Goal: Information Seeking & Learning: Learn about a topic

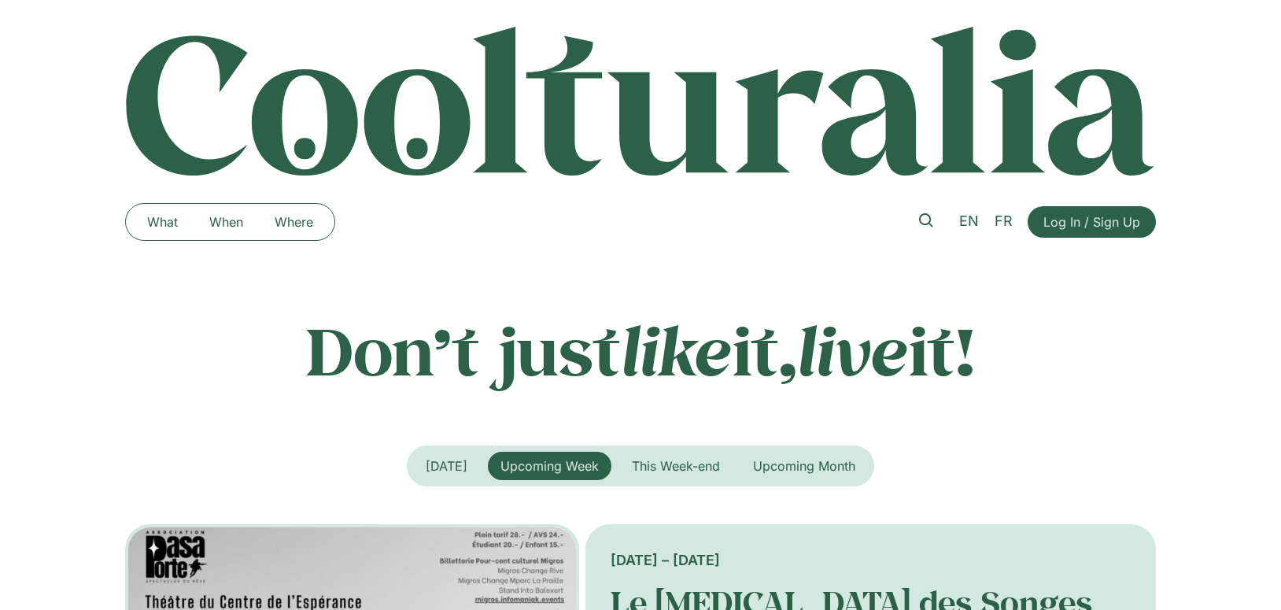
click at [923, 217] on icon at bounding box center [926, 220] width 14 height 14
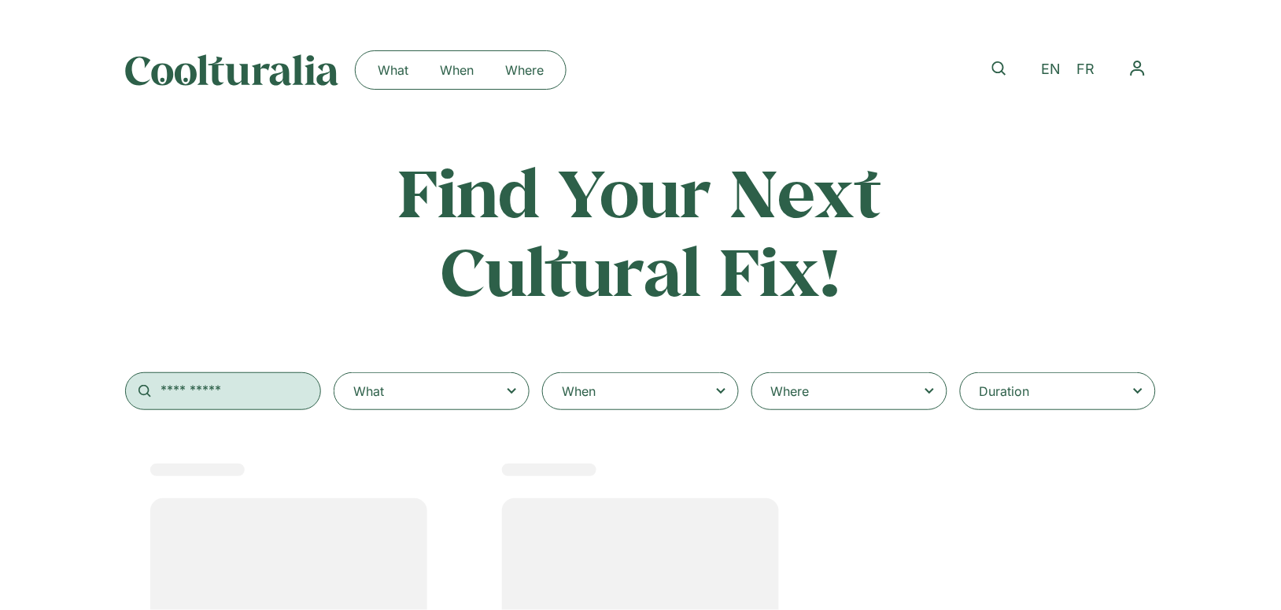
click at [206, 401] on input "text" at bounding box center [223, 391] width 196 height 38
select select
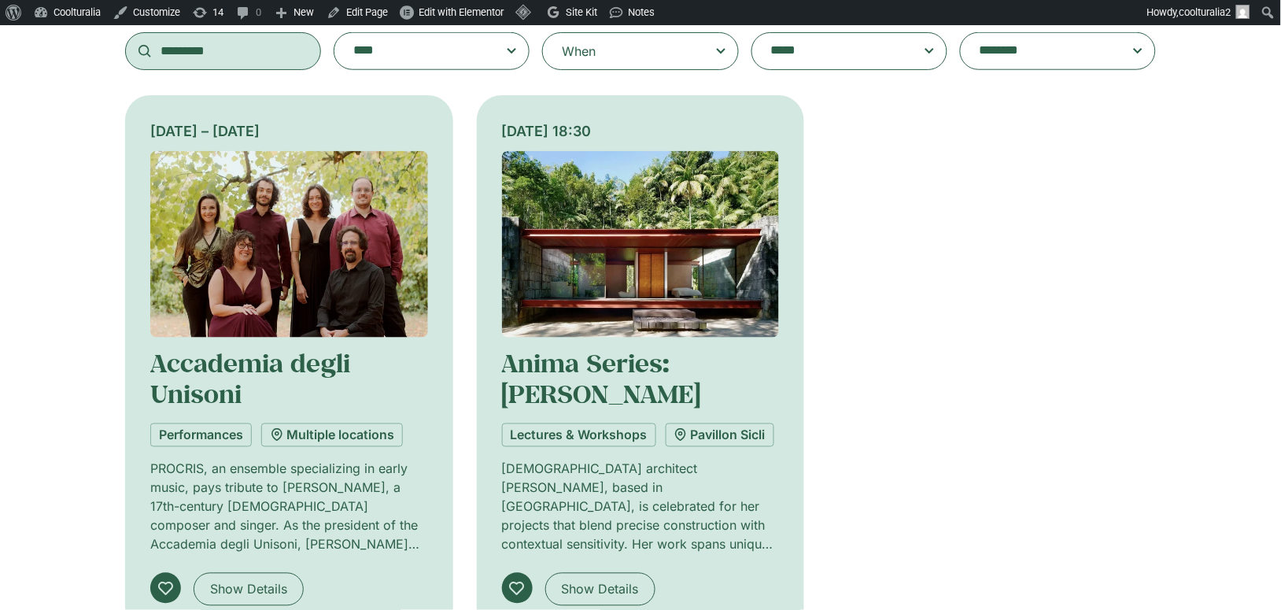
scroll to position [367, 0]
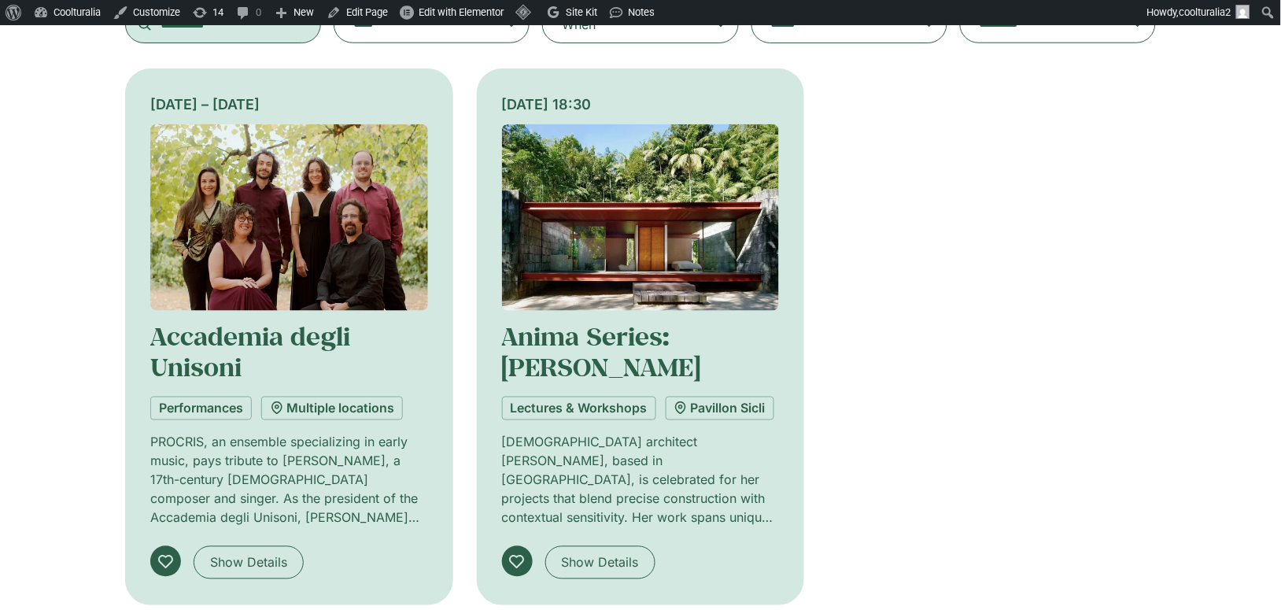
type input "*********"
click at [342, 274] on img at bounding box center [289, 217] width 278 height 187
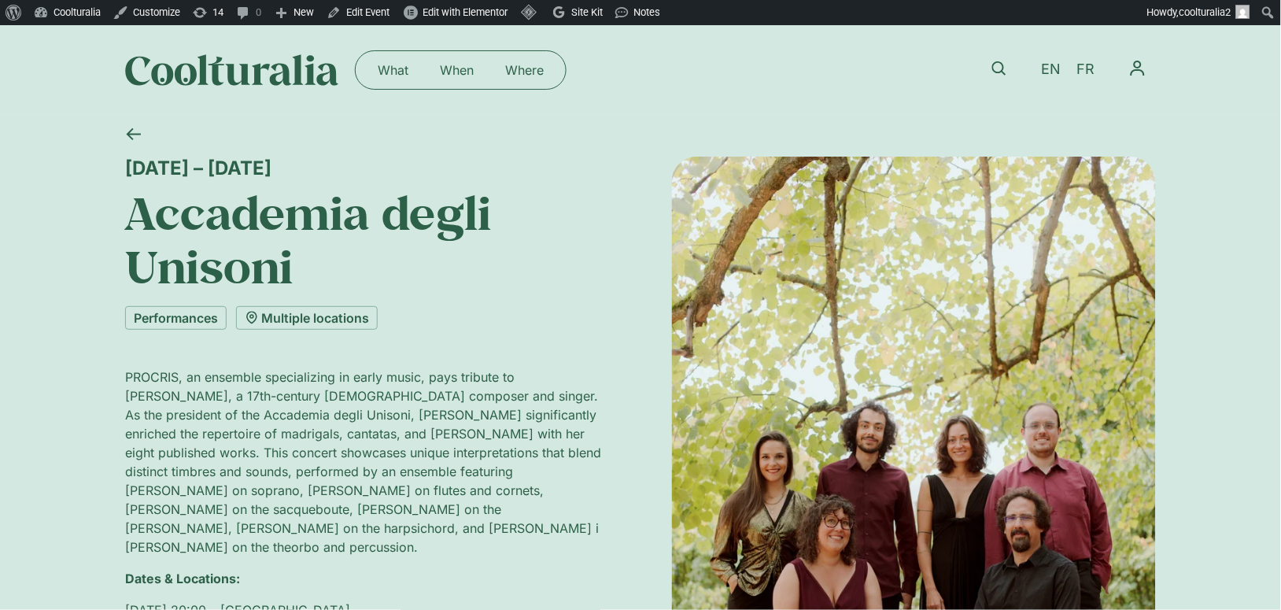
scroll to position [17, 0]
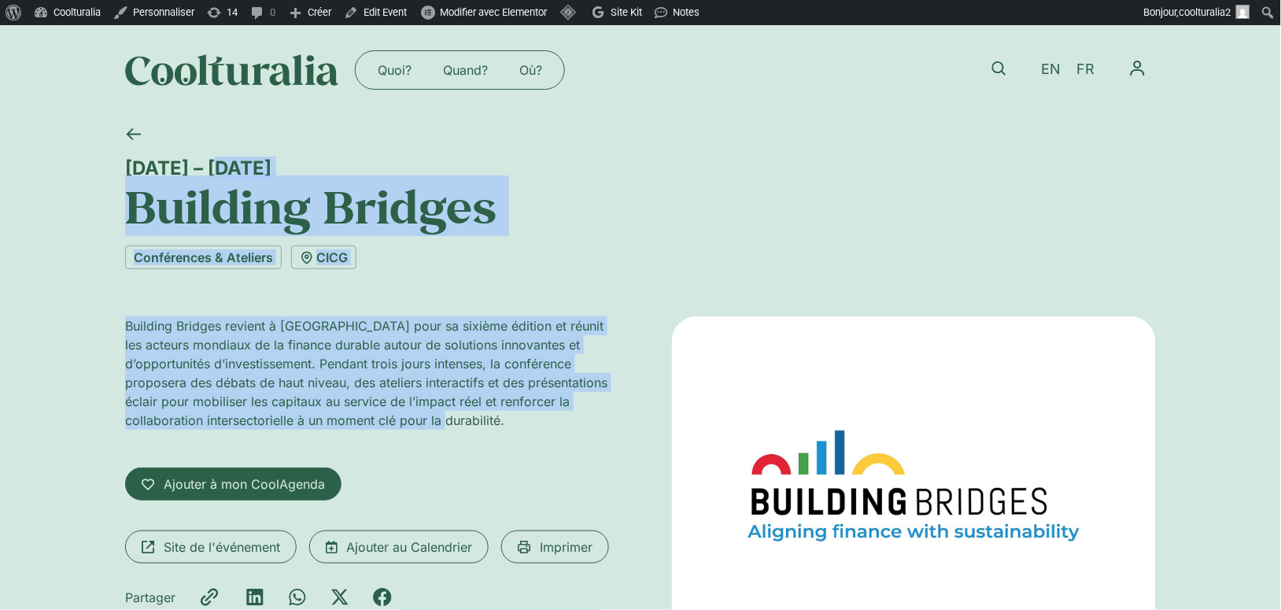
drag, startPoint x: 119, startPoint y: 161, endPoint x: 519, endPoint y: 453, distance: 495.3
click at [519, 453] on div "[DATE] – [DATE] Building Bridges Conférences & Ateliers CICG Building Bridges r…" at bounding box center [640, 413] width 1281 height 597
copy div "[DATE] – [DATE] Building Bridges Conférences & Ateliers CICG Building Bridges r…"
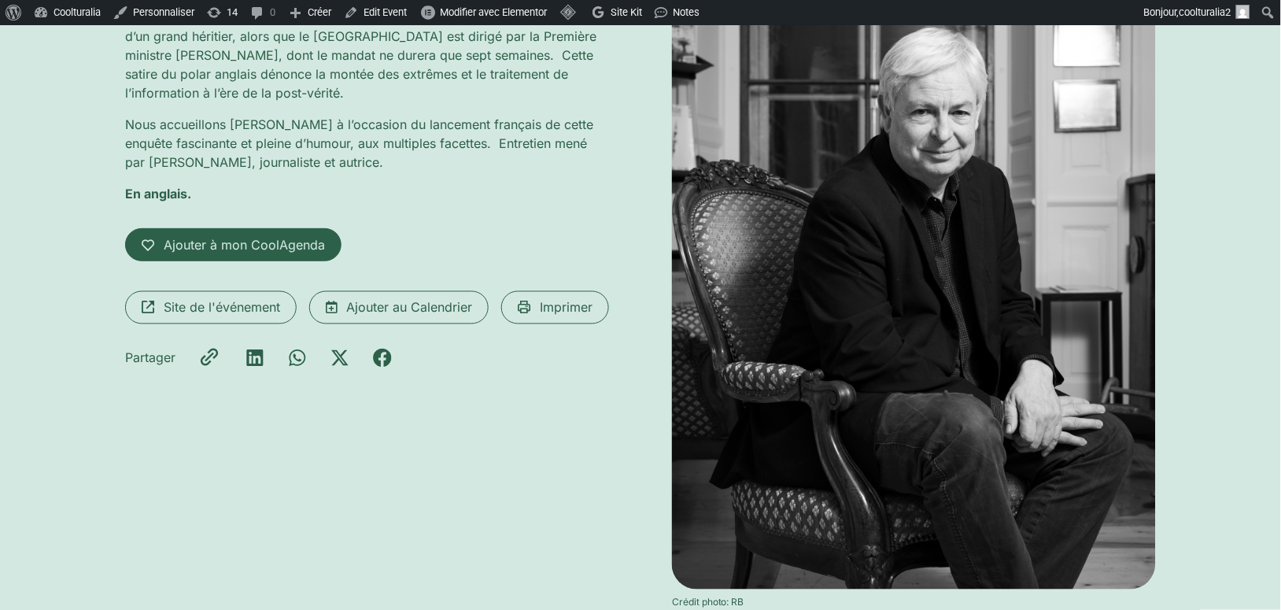
scroll to position [190, 0]
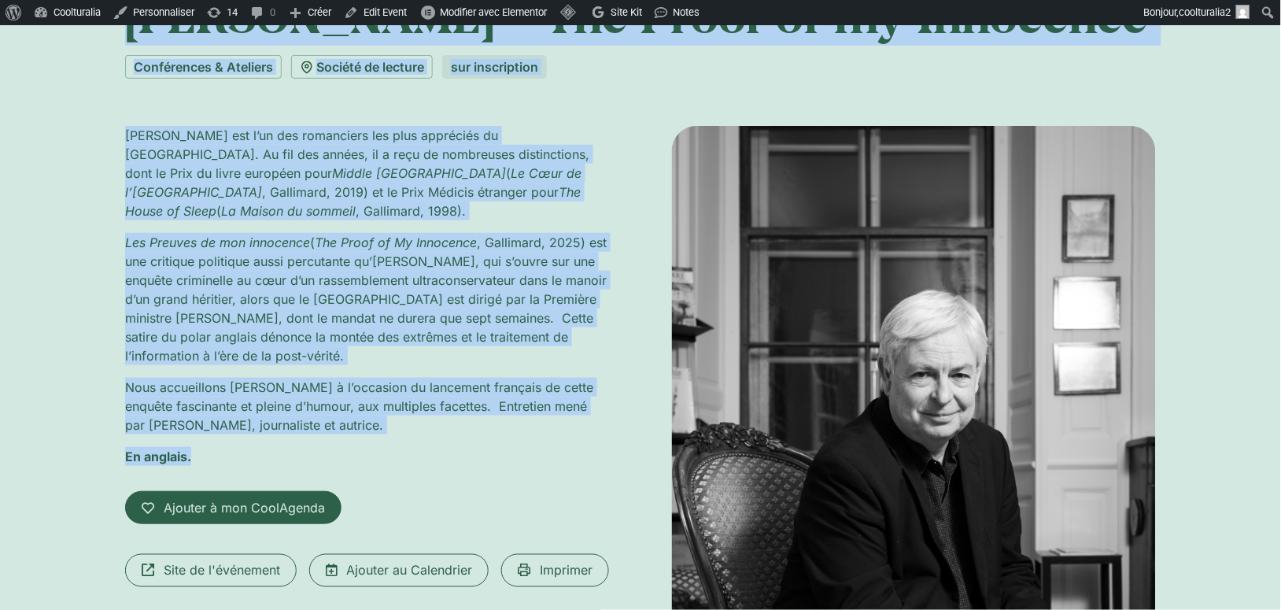
drag, startPoint x: 120, startPoint y: 164, endPoint x: 397, endPoint y: 442, distance: 392.9
click at [397, 442] on div "[DATE] 18:30 [PERSON_NAME] – The Proof of my Innocence Conférences & Ateliers S…" at bounding box center [640, 426] width 1281 height 1005
copy div "Lorem 86 ipsumdolo, 52:90 Sitametc Adi – Eli Seddo ei te Incididun Utlaboreetd …"
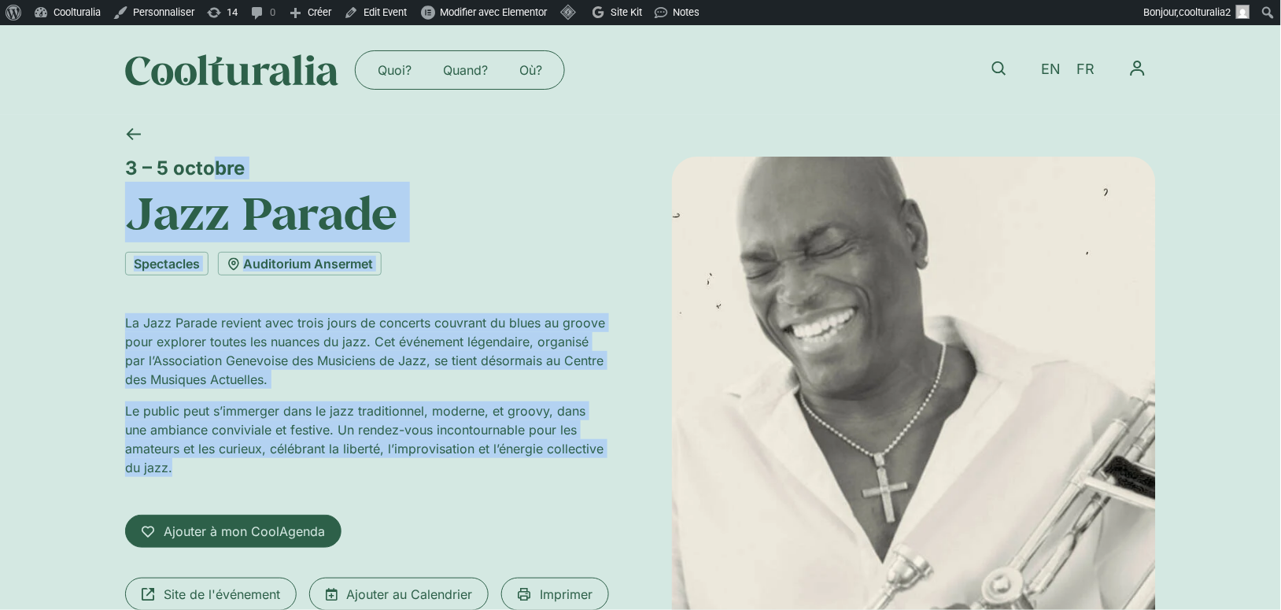
drag, startPoint x: 127, startPoint y: 168, endPoint x: 256, endPoint y: 479, distance: 336.6
click at [256, 479] on div "[DATE] – [DATE] Jazz Parade Spectacles Auditorium [PERSON_NAME] La Jazz Parade …" at bounding box center [367, 470] width 484 height 626
copy div "[DATE] – [DATE] Jazz Parade Spectacles Auditorium [PERSON_NAME] La Jazz Parade …"
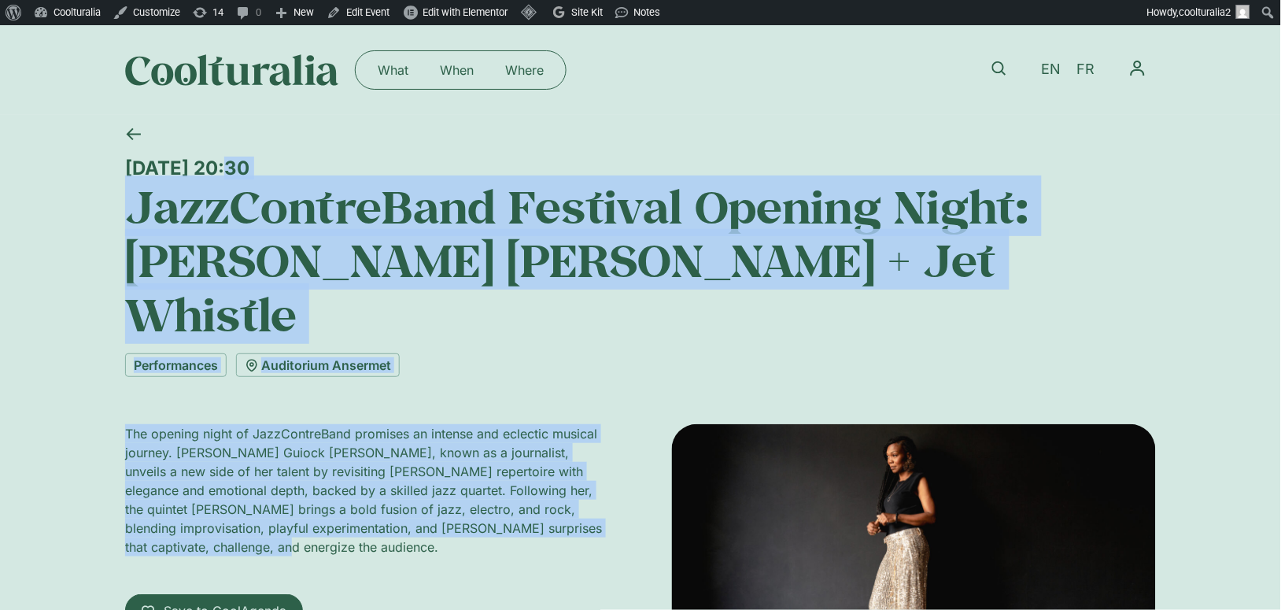
drag, startPoint x: 119, startPoint y: 163, endPoint x: 333, endPoint y: 490, distance: 390.5
click at [333, 490] on div "Wednesday 1 October, 20:30 JazzContreBand Festival Opening Night: Kareen Guiock…" at bounding box center [640, 458] width 1281 height 687
copy div "Wednesday 1 October, 20:30 JazzContreBand Festival Opening Night: Kareen Guiock…"
